Goal: Find specific page/section: Find specific page/section

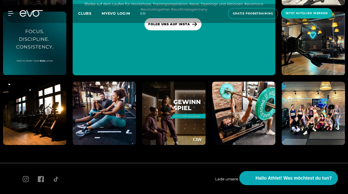
scroll to position [2842, 0]
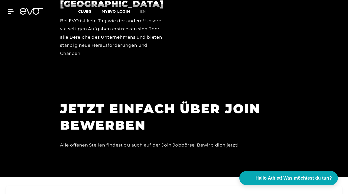
scroll to position [1425, 0]
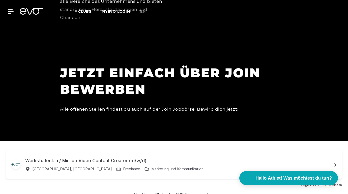
click at [90, 157] on div "Werkstudent:in / Minijob Video Content Creator (m/w/d)" at bounding box center [178, 160] width 306 height 7
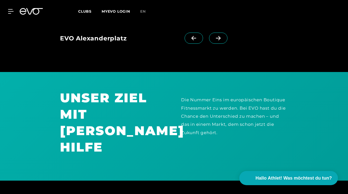
scroll to position [420, 0]
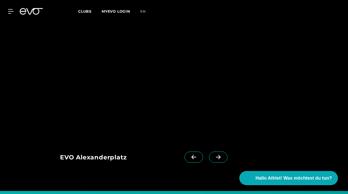
click at [24, 17] on div "MyEVO Login Über EVO Mitgliedschaften Probetraining TAGESPASS EVO Studios Düsse…" at bounding box center [174, 11] width 346 height 15
click at [24, 13] on icon at bounding box center [23, 11] width 7 height 7
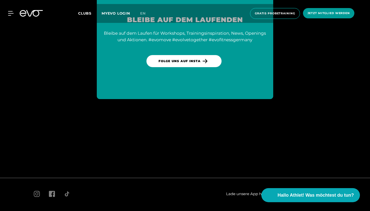
scroll to position [2833, 0]
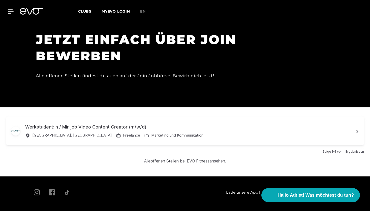
scroll to position [1541, 0]
